Goal: Task Accomplishment & Management: Complete application form

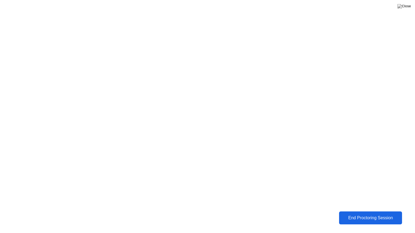
click at [353, 219] on div "End Proctoring Session" at bounding box center [370, 218] width 60 height 5
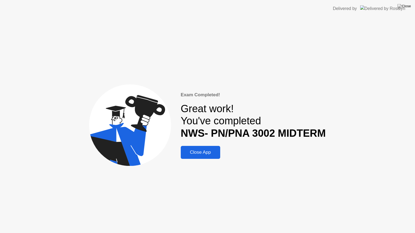
click at [186, 155] on div "Close App" at bounding box center [200, 152] width 36 height 5
